Goal: Browse casually

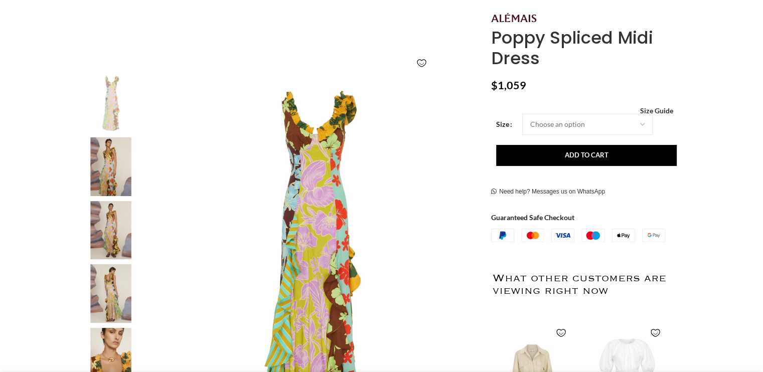
scroll to position [150, 0]
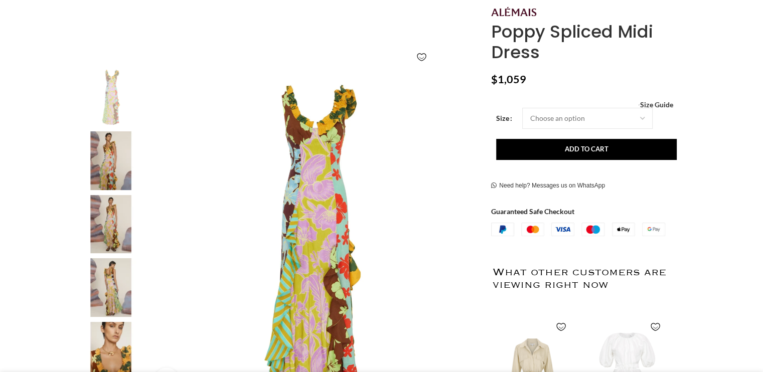
click at [106, 216] on img at bounding box center [110, 224] width 61 height 59
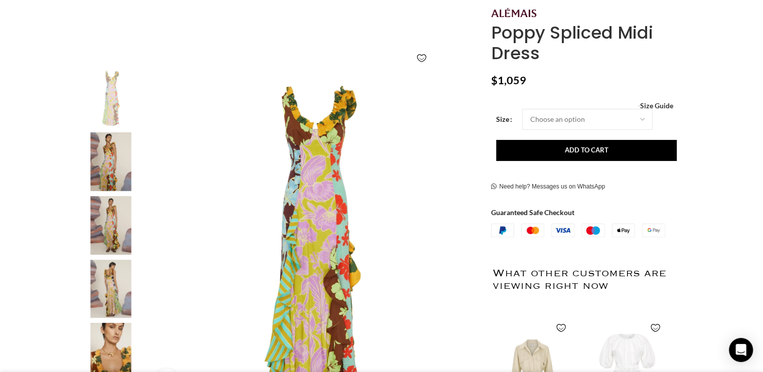
click at [106, 227] on img "3 / 5" at bounding box center [110, 225] width 61 height 59
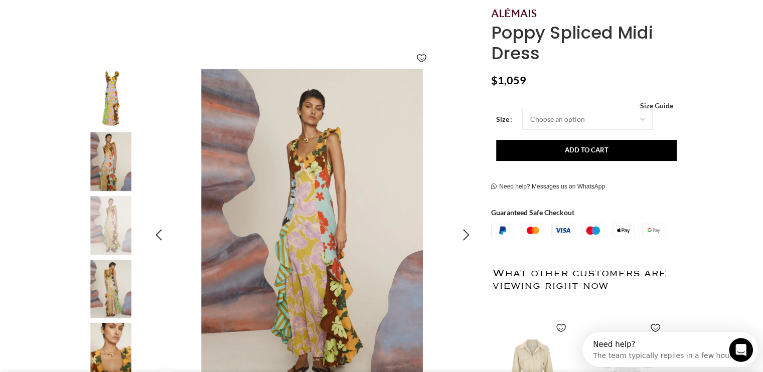
scroll to position [0, 0]
click at [105, 292] on img "4 / 5" at bounding box center [110, 289] width 61 height 59
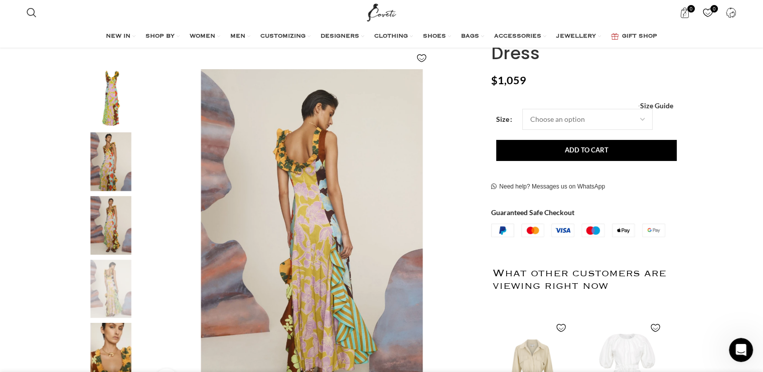
scroll to position [251, 0]
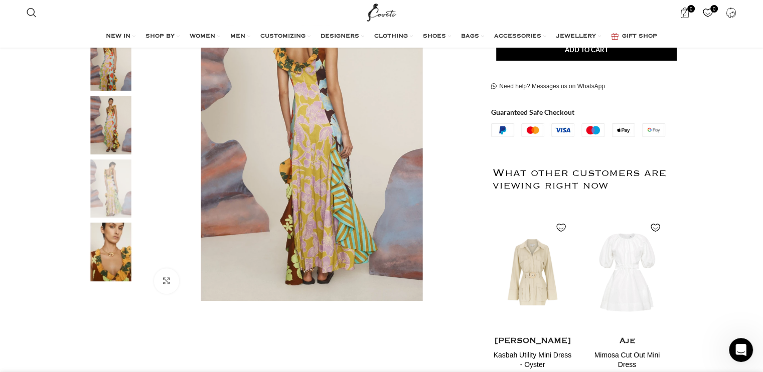
click at [126, 255] on img "5 / 5" at bounding box center [110, 252] width 61 height 59
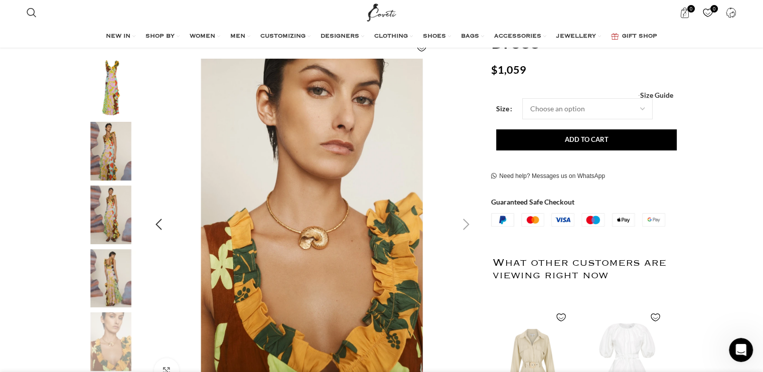
scroll to position [150, 0]
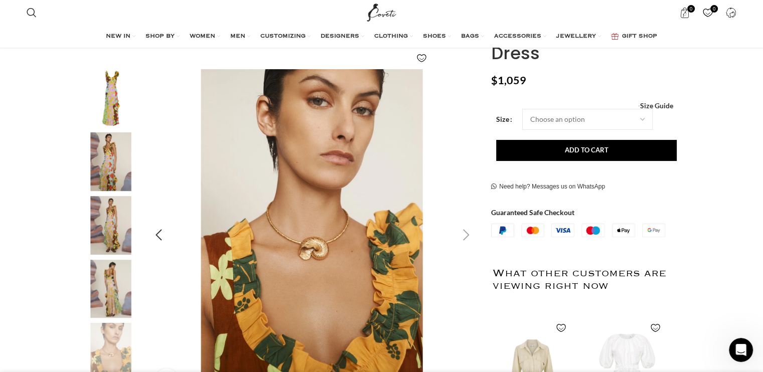
click at [453, 231] on div "Click to enlarge" at bounding box center [312, 235] width 333 height 333
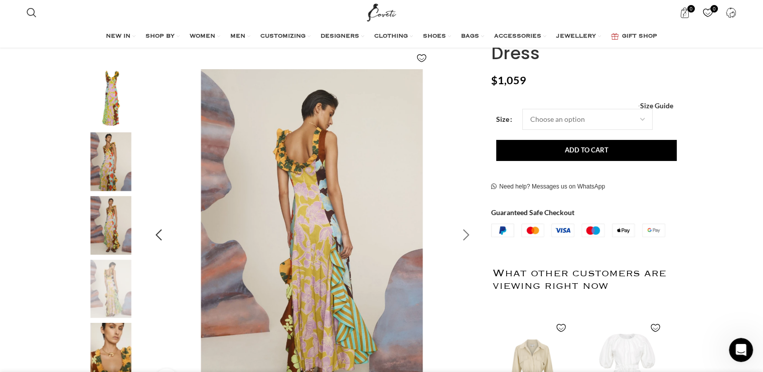
click at [472, 235] on div "Next slide" at bounding box center [465, 235] width 25 height 25
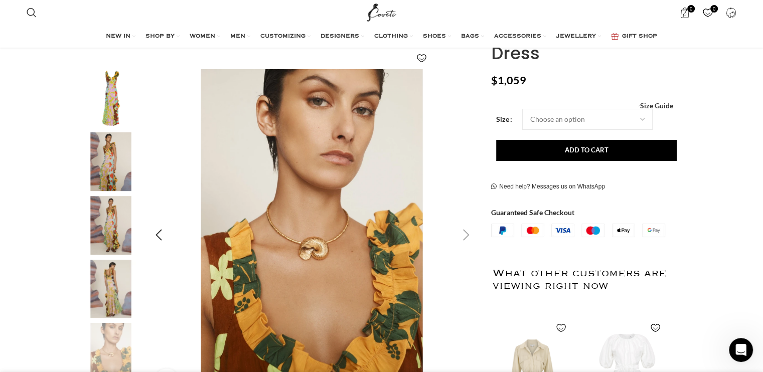
click at [471, 235] on div "Next slide" at bounding box center [465, 235] width 25 height 25
click at [466, 236] on div "Next slide" at bounding box center [465, 235] width 25 height 25
click at [457, 237] on div "Next slide" at bounding box center [465, 235] width 25 height 25
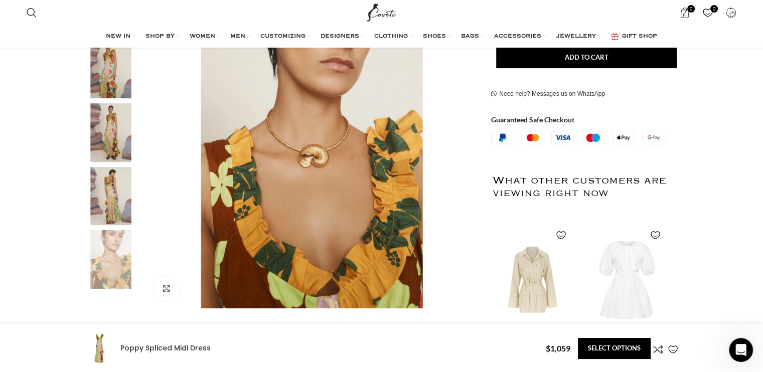
scroll to position [0, 0]
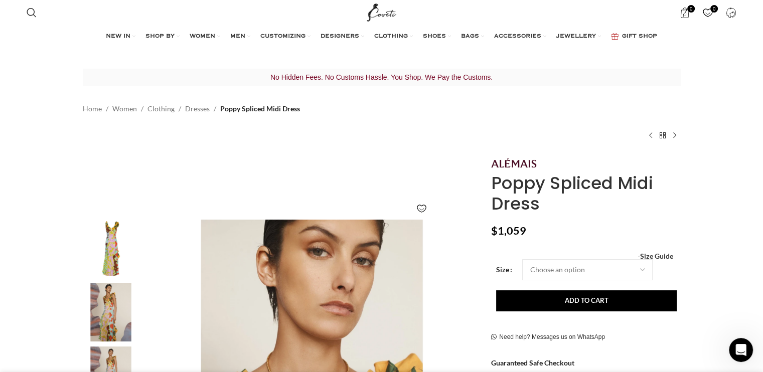
click at [107, 249] on img "1 / 5" at bounding box center [110, 249] width 61 height 59
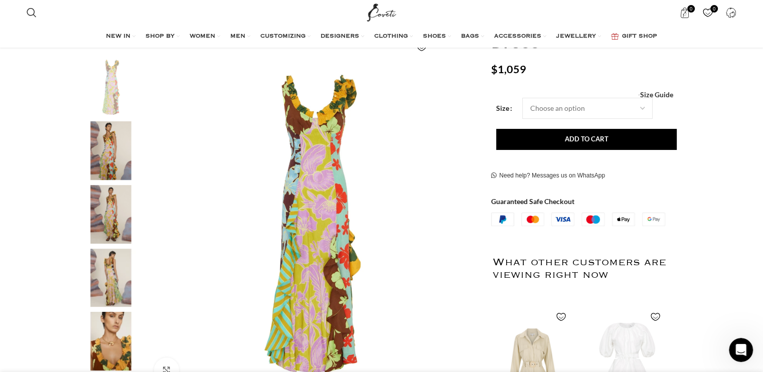
scroll to position [150, 0]
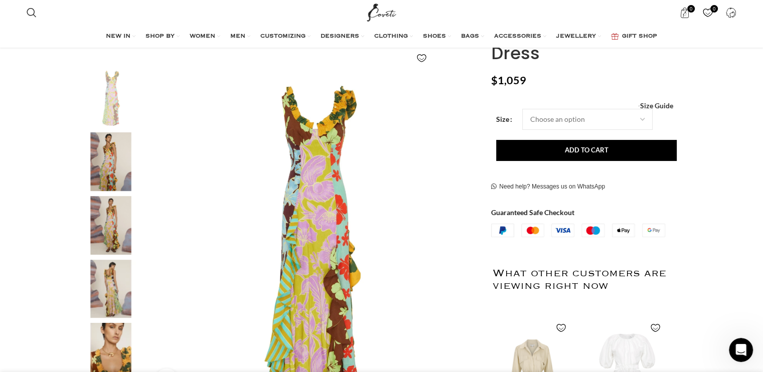
click at [102, 170] on img "2 / 5" at bounding box center [110, 161] width 61 height 59
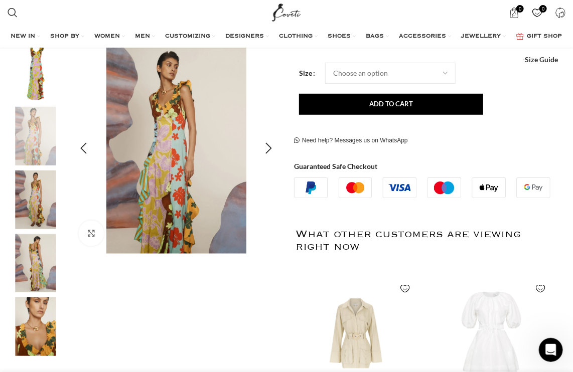
scroll to position [0, 1147]
